Goal: Find specific page/section: Find specific page/section

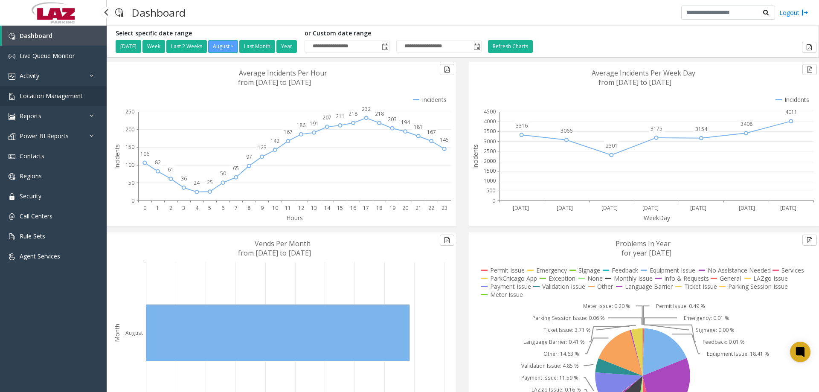
click at [48, 99] on span "Location Management" at bounding box center [51, 96] width 63 height 8
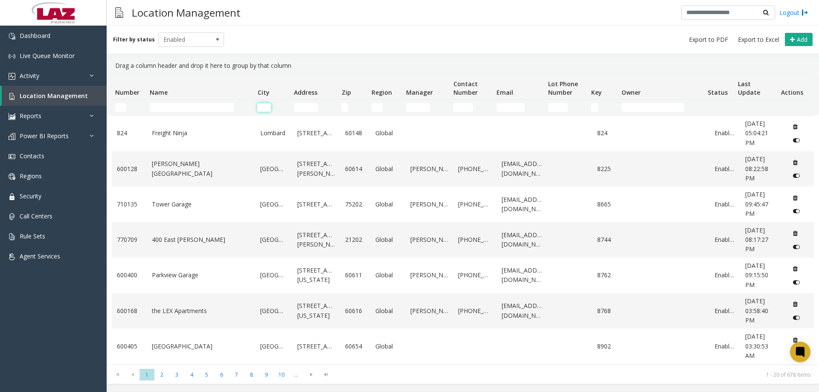
click at [263, 105] on input "City Filter" at bounding box center [263, 107] width 13 height 9
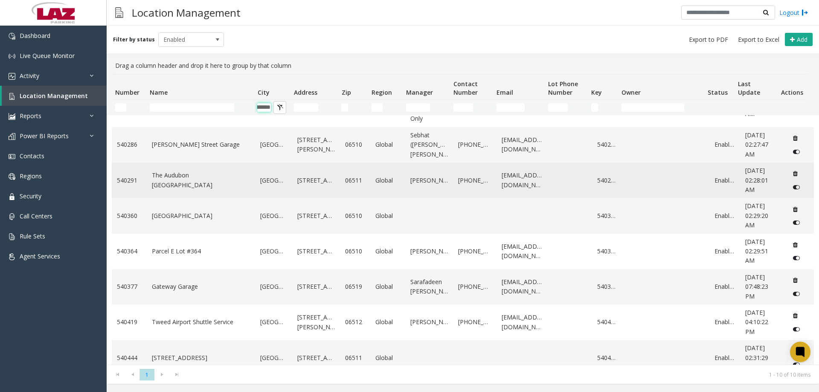
scroll to position [128, 0]
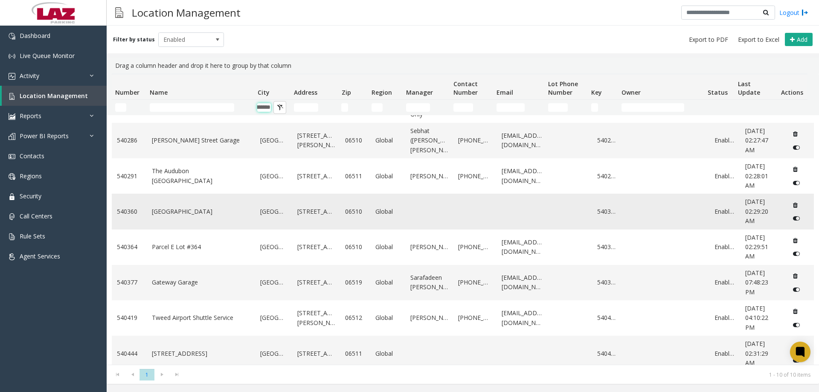
type input "*********"
click at [199, 216] on link "[GEOGRAPHIC_DATA]" at bounding box center [201, 211] width 99 height 9
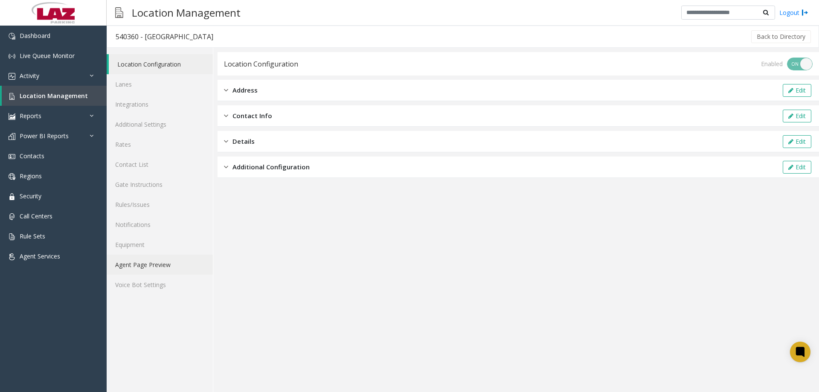
click at [154, 262] on link "Agent Page Preview" at bounding box center [160, 265] width 106 height 20
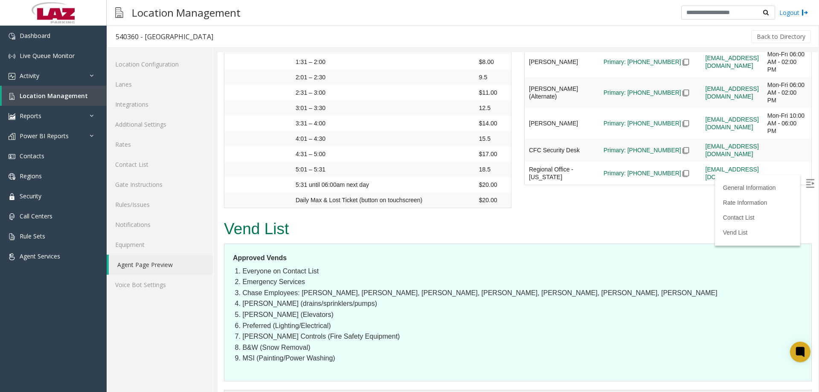
scroll to position [1317, 0]
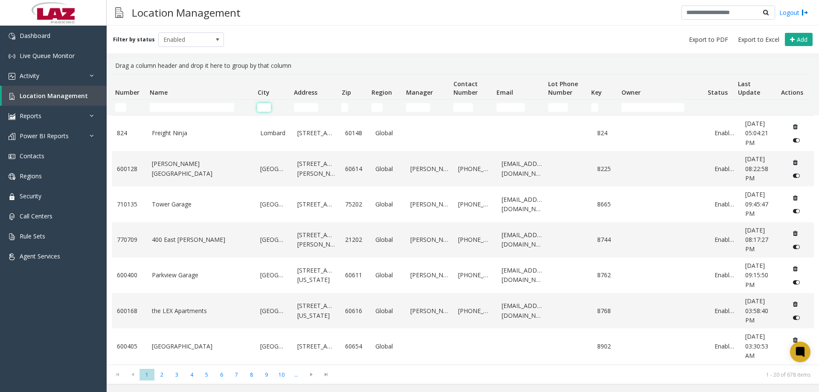
click at [266, 105] on input "City Filter" at bounding box center [263, 107] width 13 height 9
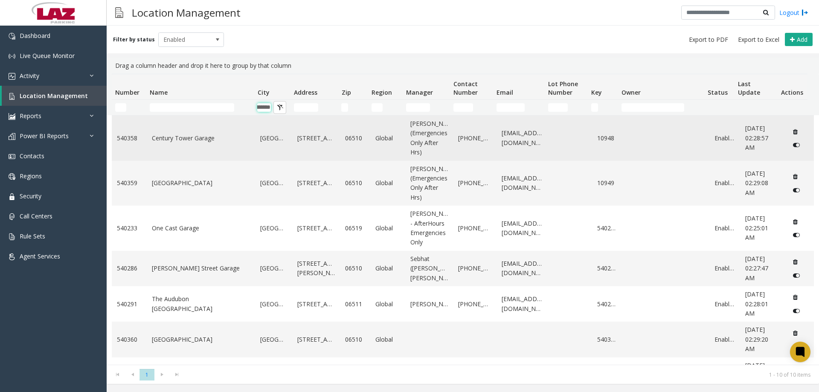
type input "*********"
click at [192, 143] on link "Century Tower Garage" at bounding box center [201, 138] width 99 height 9
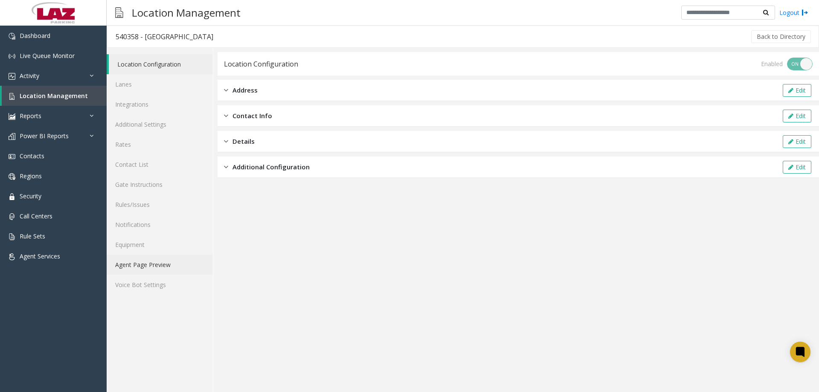
click at [176, 262] on link "Agent Page Preview" at bounding box center [160, 265] width 106 height 20
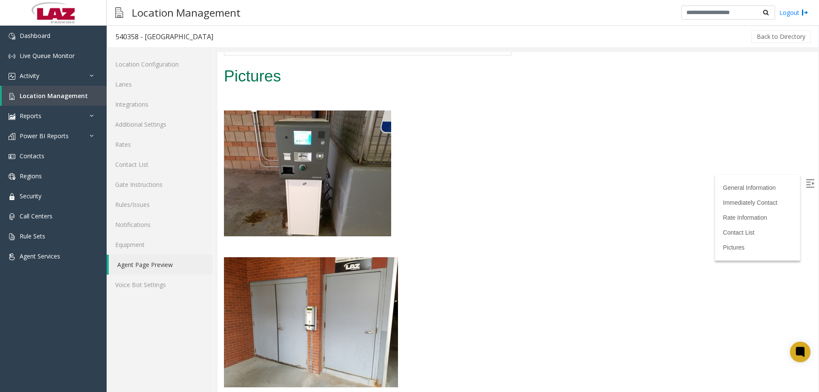
scroll to position [1581, 0]
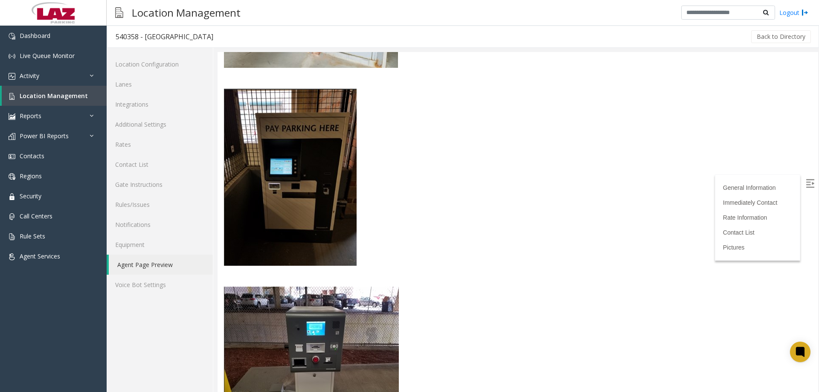
click at [269, 143] on img at bounding box center [290, 177] width 133 height 177
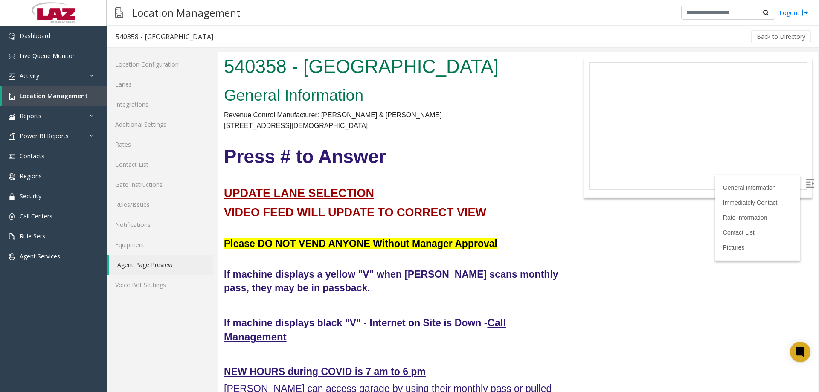
drag, startPoint x: 816, startPoint y: 334, endPoint x: 1024, endPoint y: 76, distance: 331.8
click at [470, 23] on div "Location Management Logout" at bounding box center [463, 13] width 712 height 26
click at [25, 36] on span "Dashboard" at bounding box center [35, 36] width 31 height 8
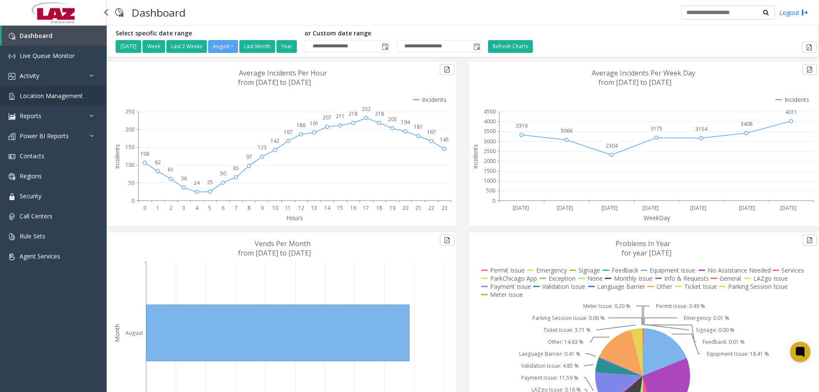
click at [67, 98] on span "Location Management" at bounding box center [51, 96] width 63 height 8
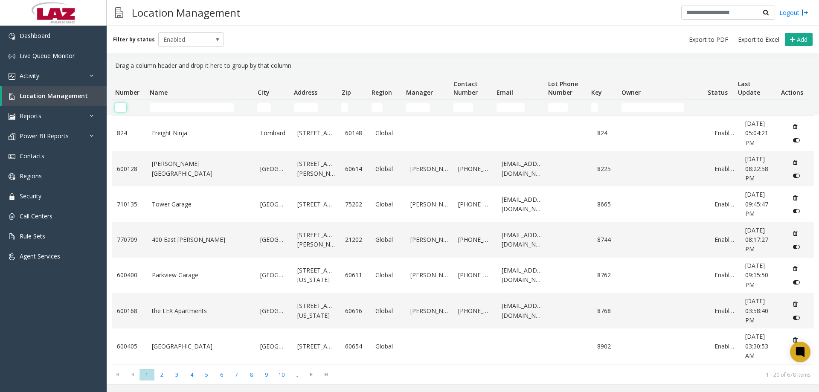
click at [124, 108] on input "Number Filter" at bounding box center [120, 107] width 11 height 9
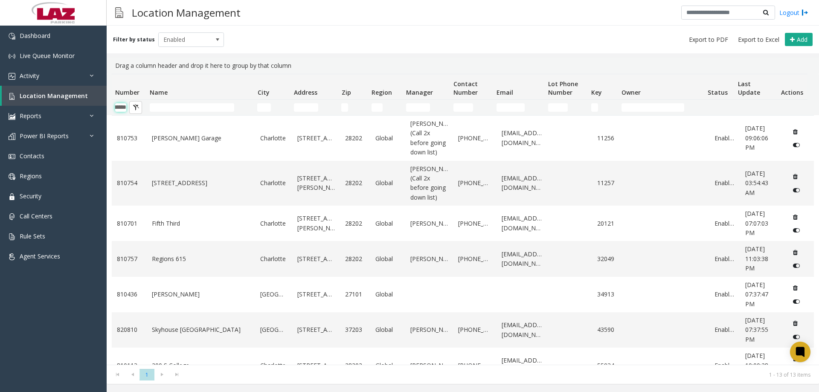
scroll to position [0, 14]
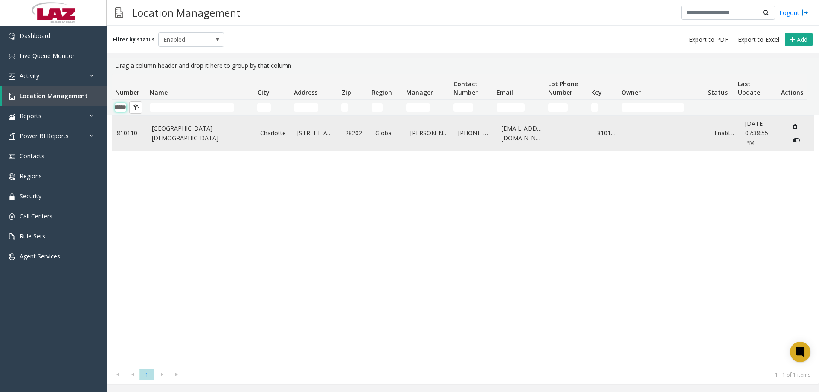
type input "******"
click at [162, 134] on link "[GEOGRAPHIC_DATA][DEMOGRAPHIC_DATA]" at bounding box center [201, 133] width 99 height 19
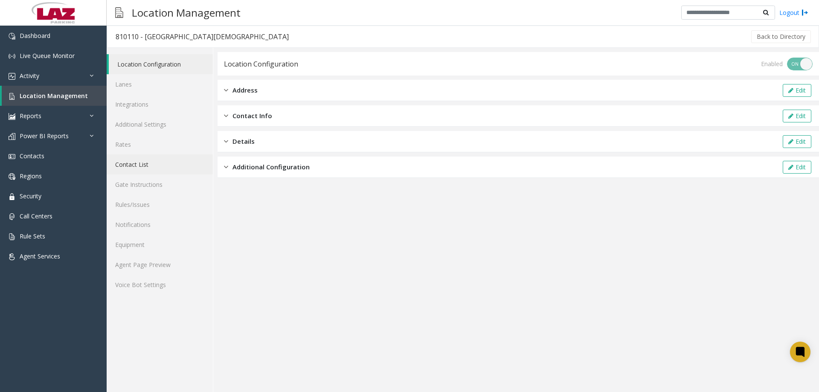
click at [151, 161] on link "Contact List" at bounding box center [160, 164] width 106 height 20
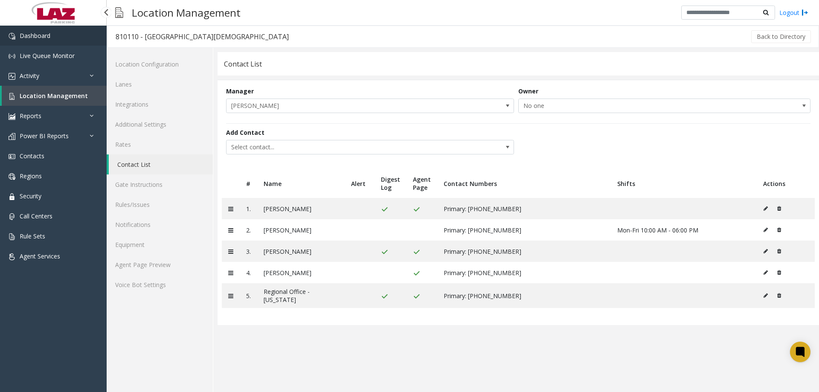
click at [41, 40] on link "Dashboard" at bounding box center [53, 36] width 107 height 20
